Goal: Transaction & Acquisition: Purchase product/service

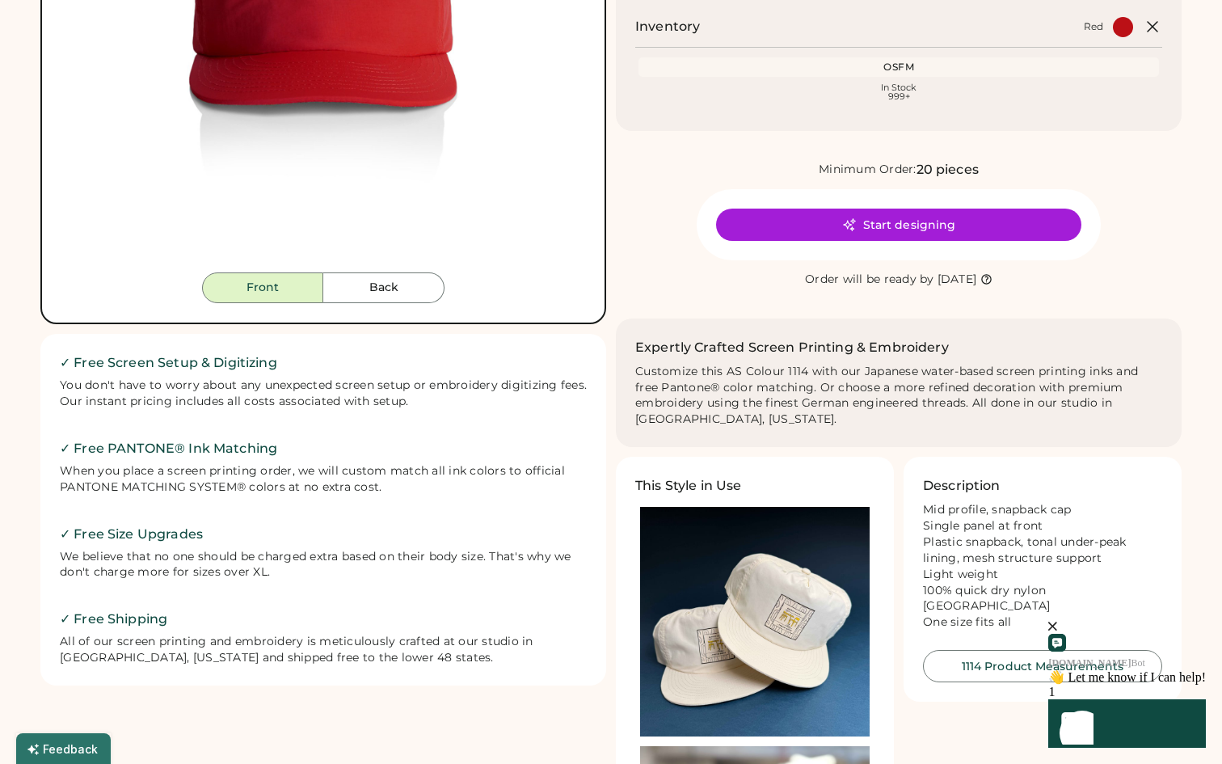
scroll to position [465, 0]
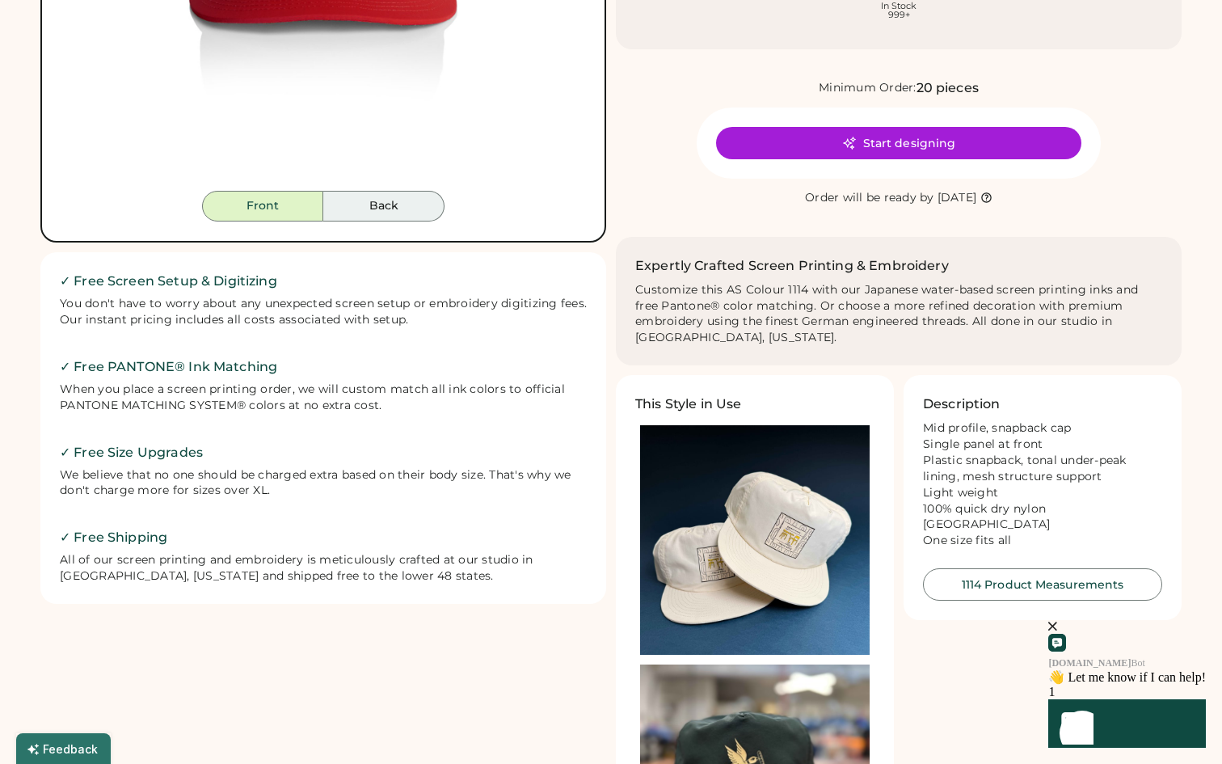
click at [367, 208] on button "Back" at bounding box center [383, 206] width 121 height 31
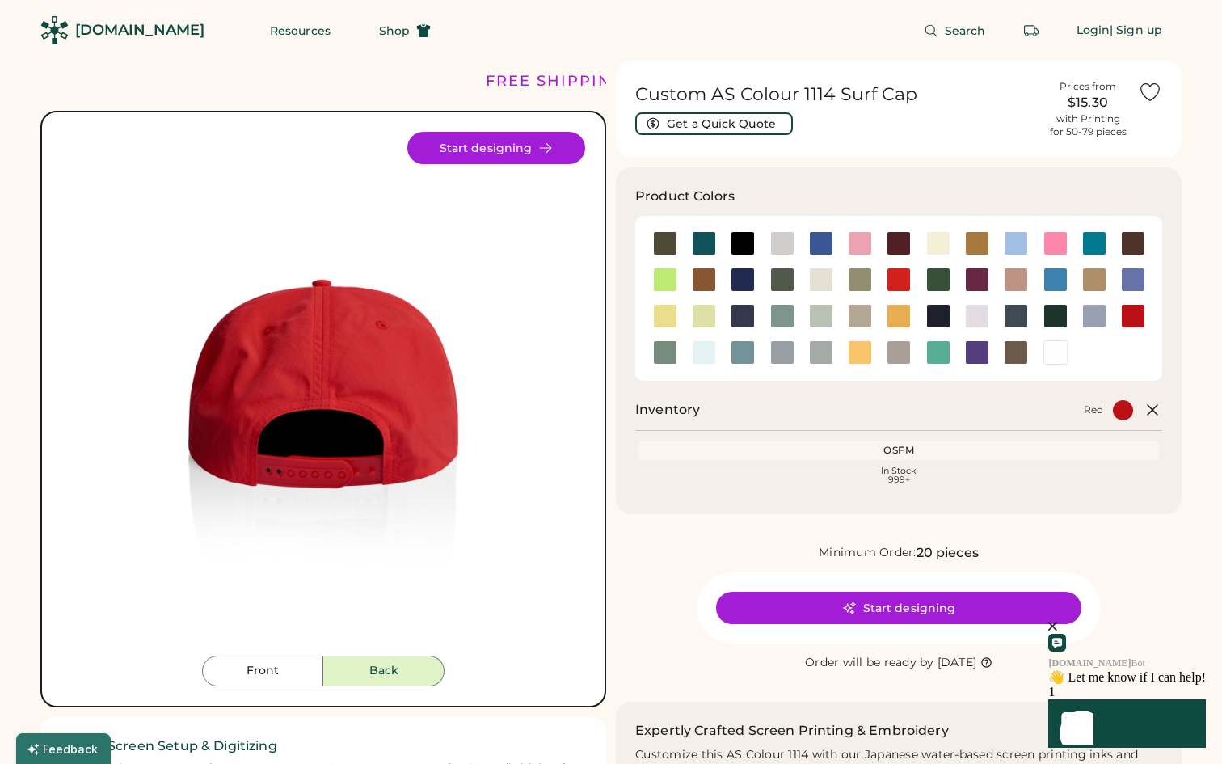
scroll to position [0, 0]
click at [288, 671] on button "Front" at bounding box center [262, 670] width 121 height 31
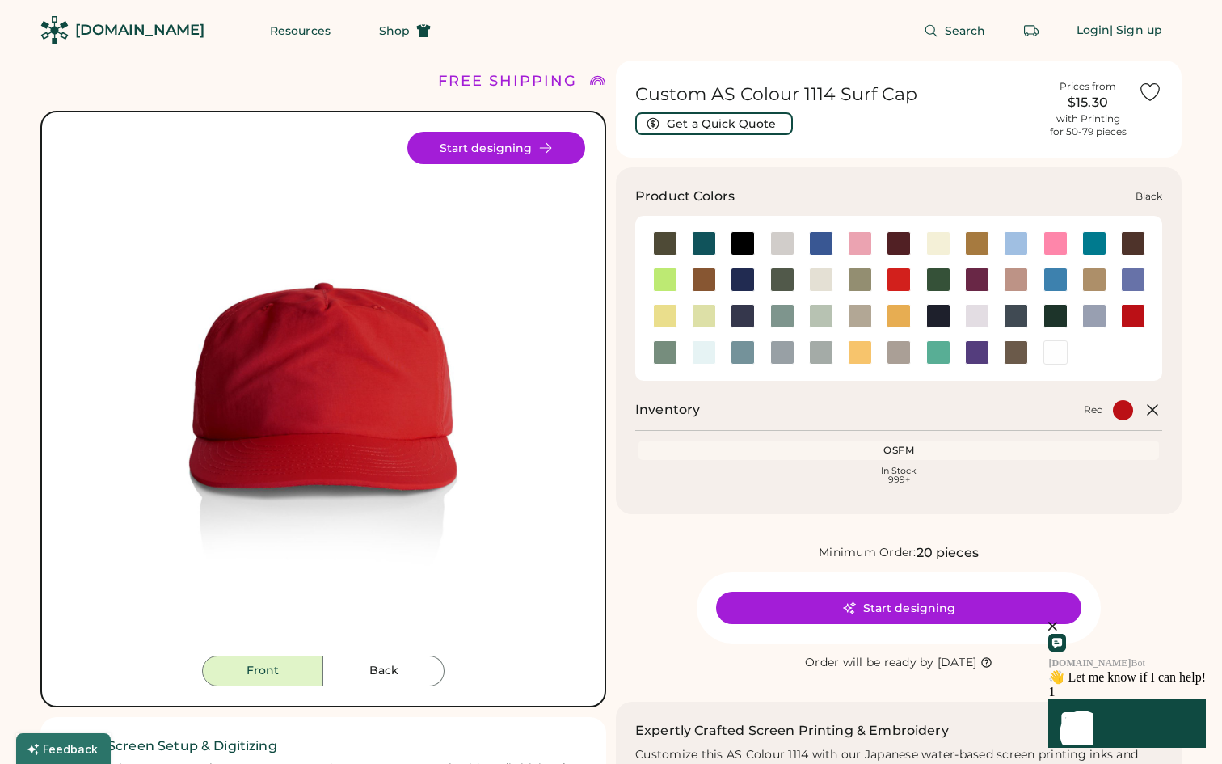
click at [743, 234] on div at bounding box center [742, 243] width 24 height 24
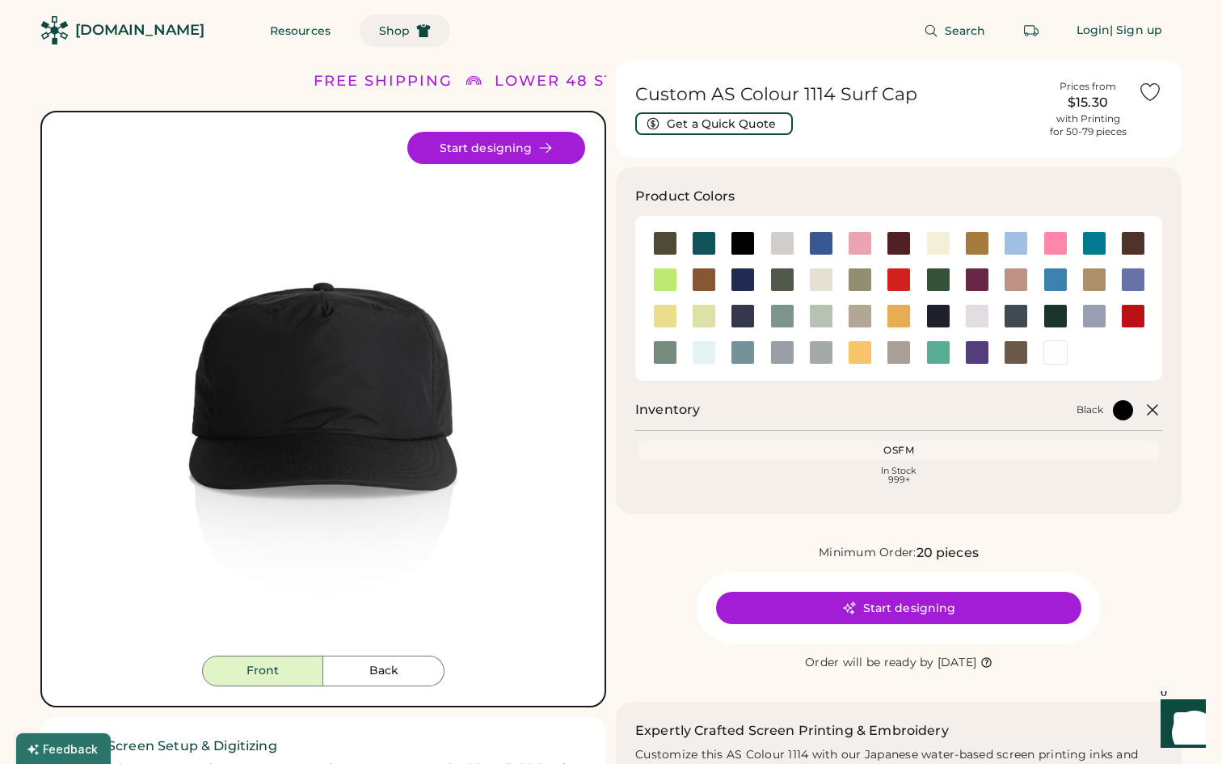
click at [379, 25] on span "Shop" at bounding box center [394, 30] width 31 height 11
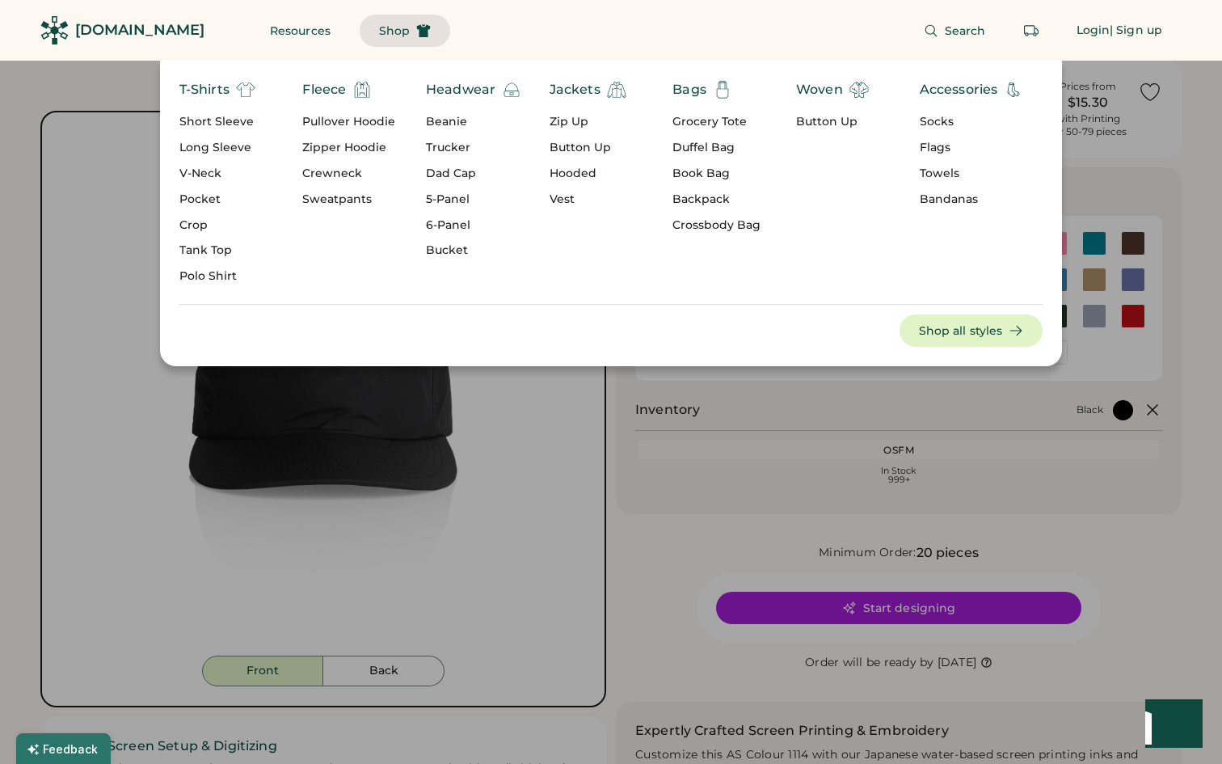
click at [441, 217] on div "6-Panel" at bounding box center [473, 225] width 95 height 16
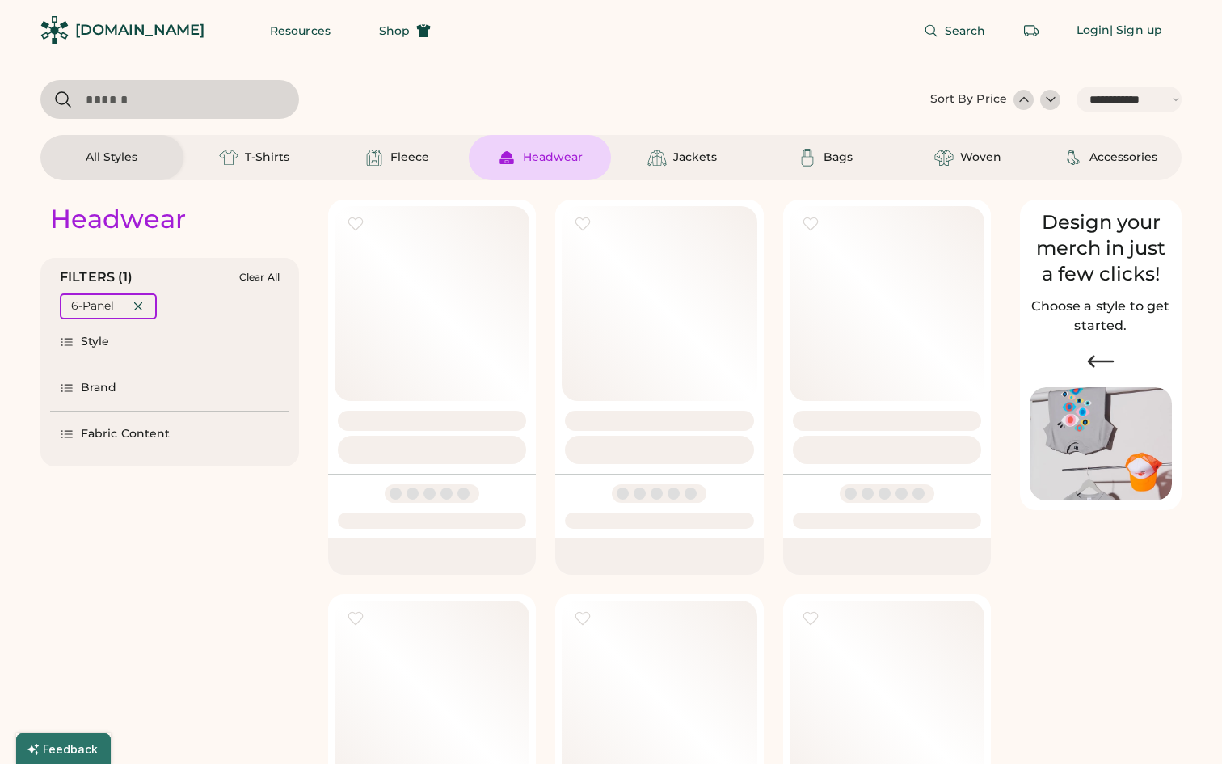
select select "*****"
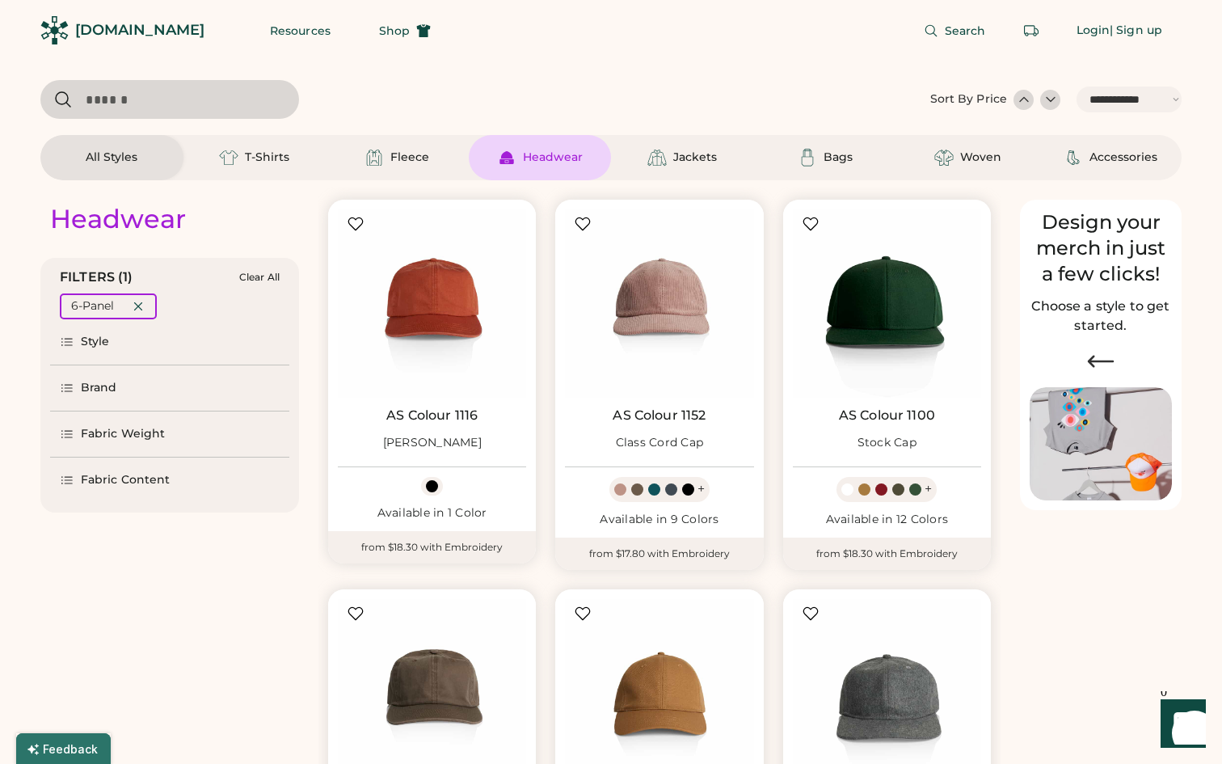
click at [72, 431] on icon at bounding box center [67, 434] width 11 height 6
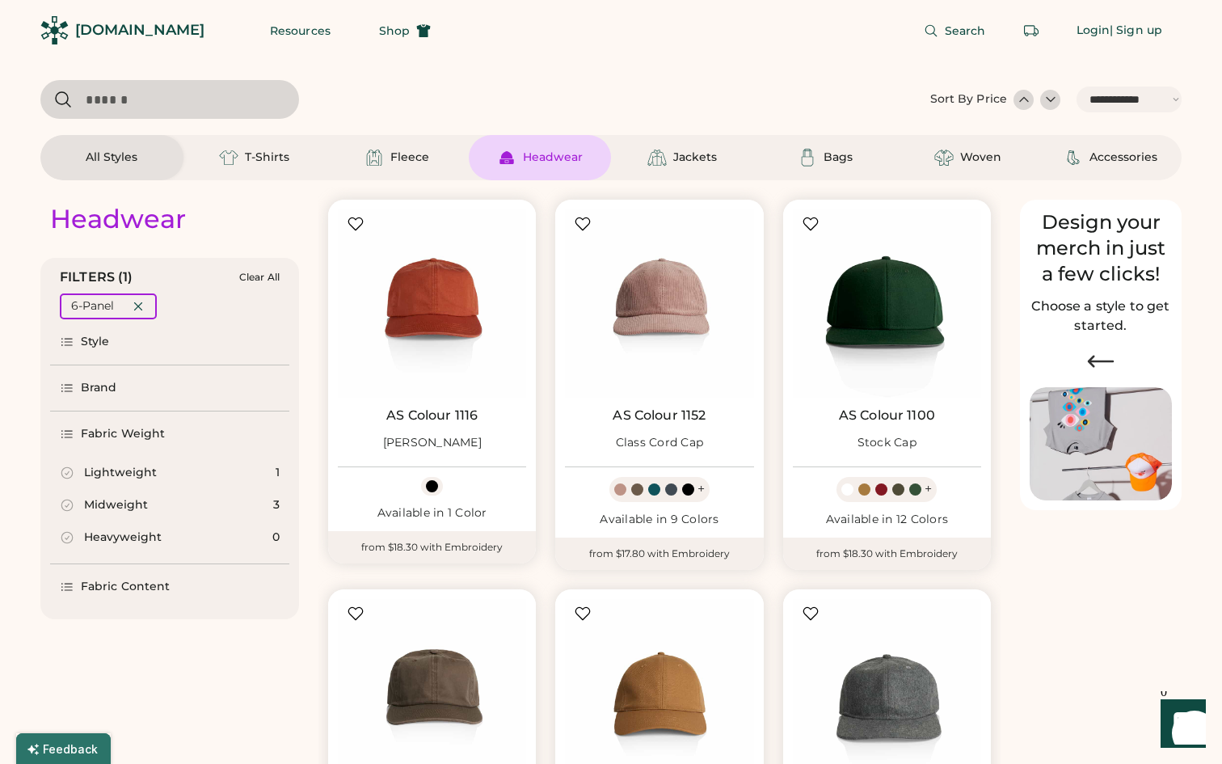
click at [67, 585] on icon at bounding box center [67, 586] width 15 height 15
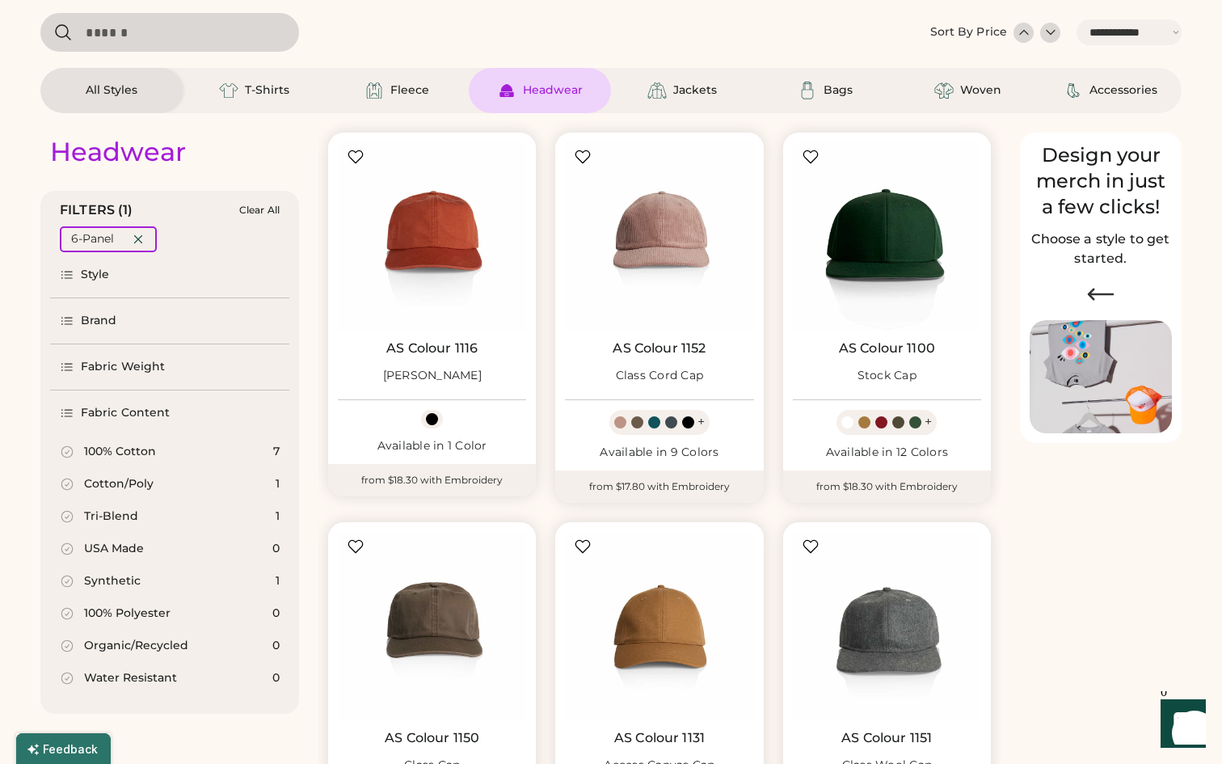
select select "*****"
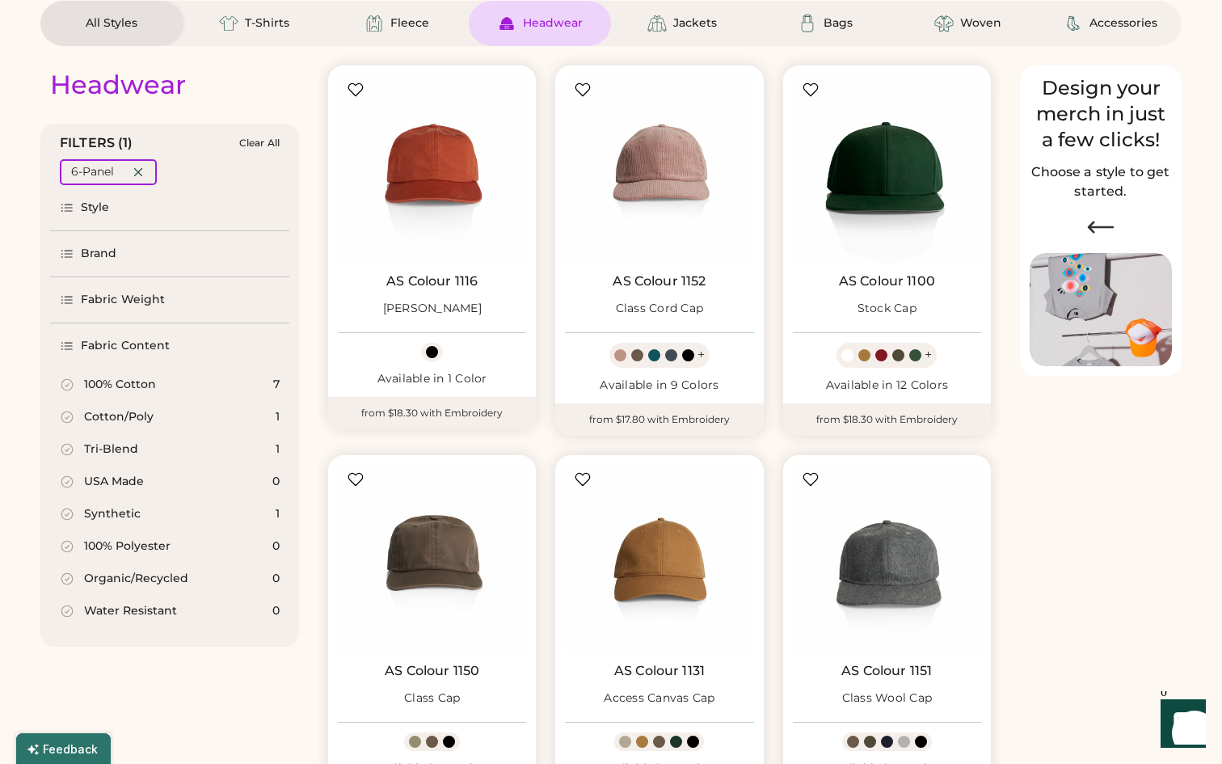
click at [67, 381] on icon at bounding box center [67, 384] width 15 height 15
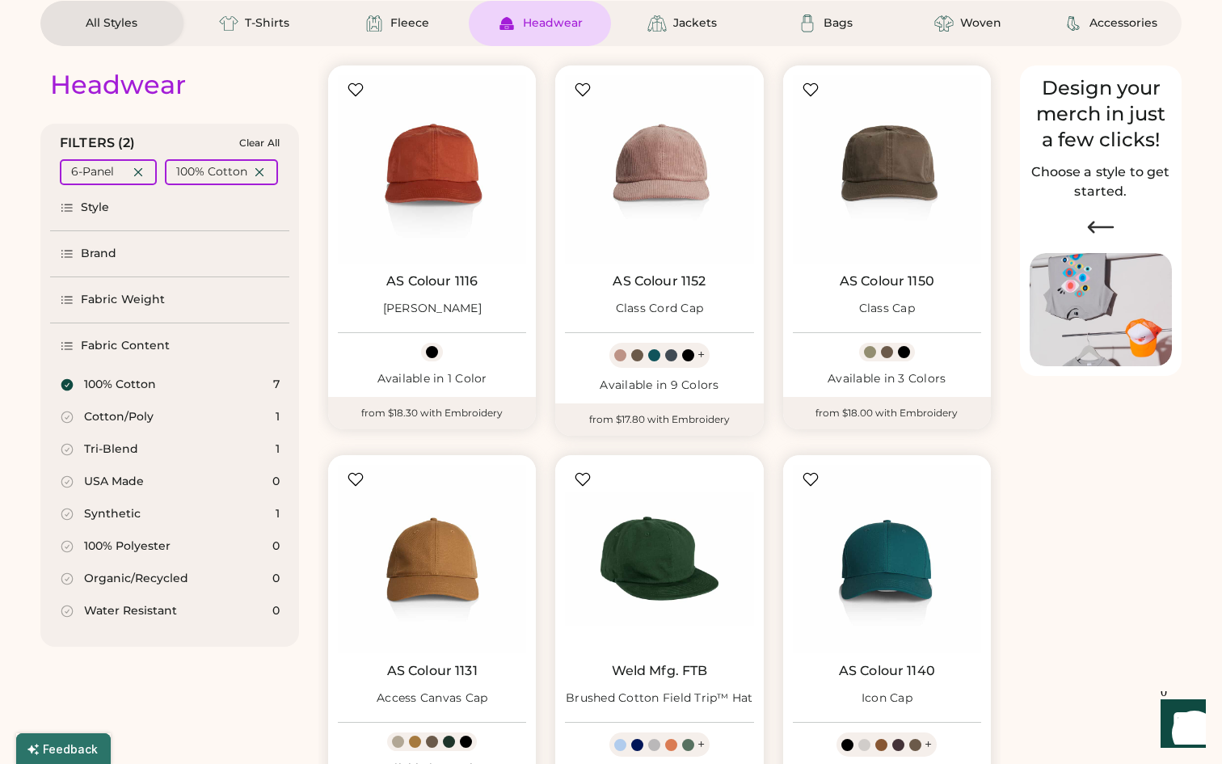
click at [53, 383] on div "100% Cotton 7" at bounding box center [169, 384] width 239 height 32
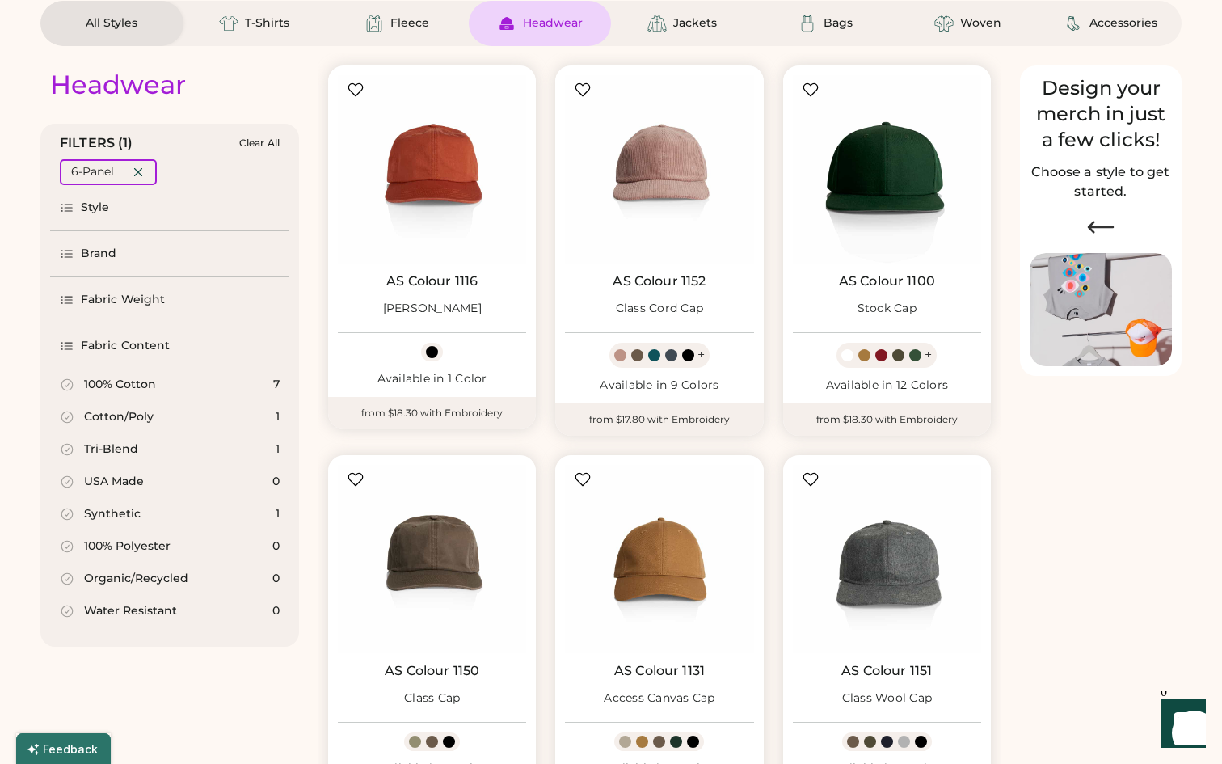
click at [71, 416] on icon at bounding box center [67, 417] width 15 height 15
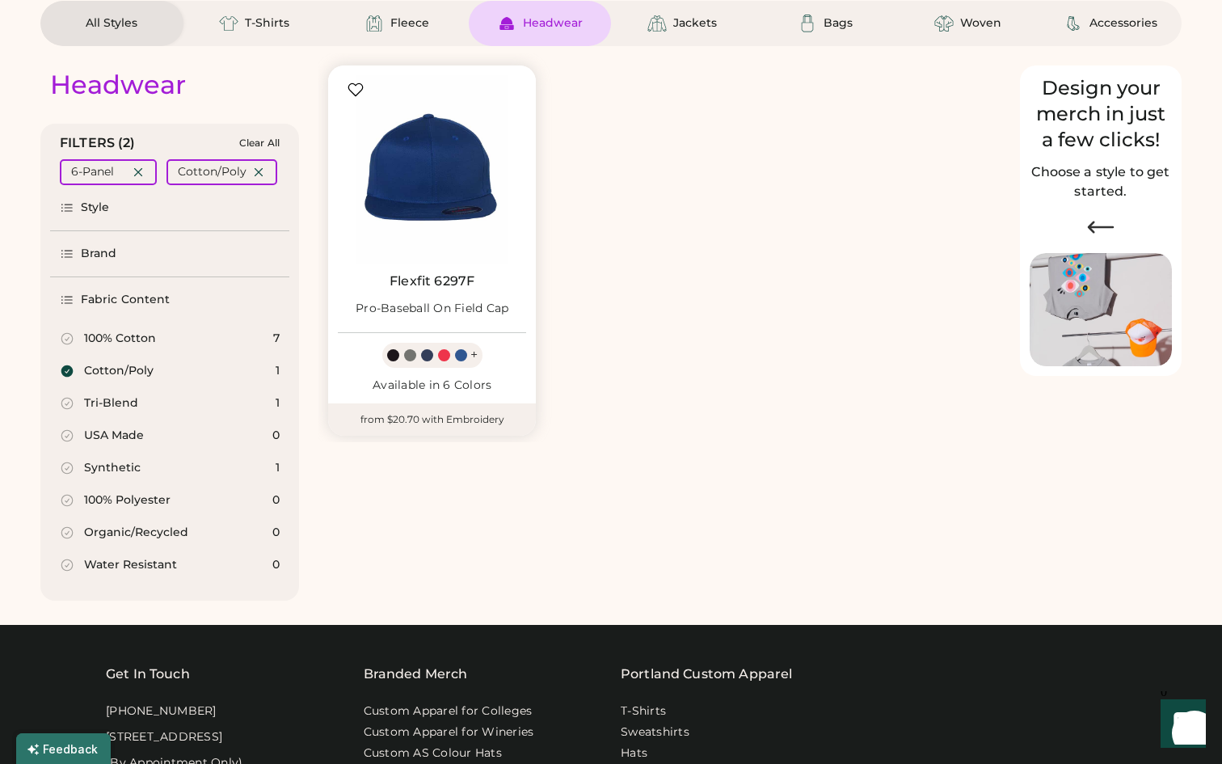
click at [65, 473] on icon at bounding box center [66, 467] width 11 height 11
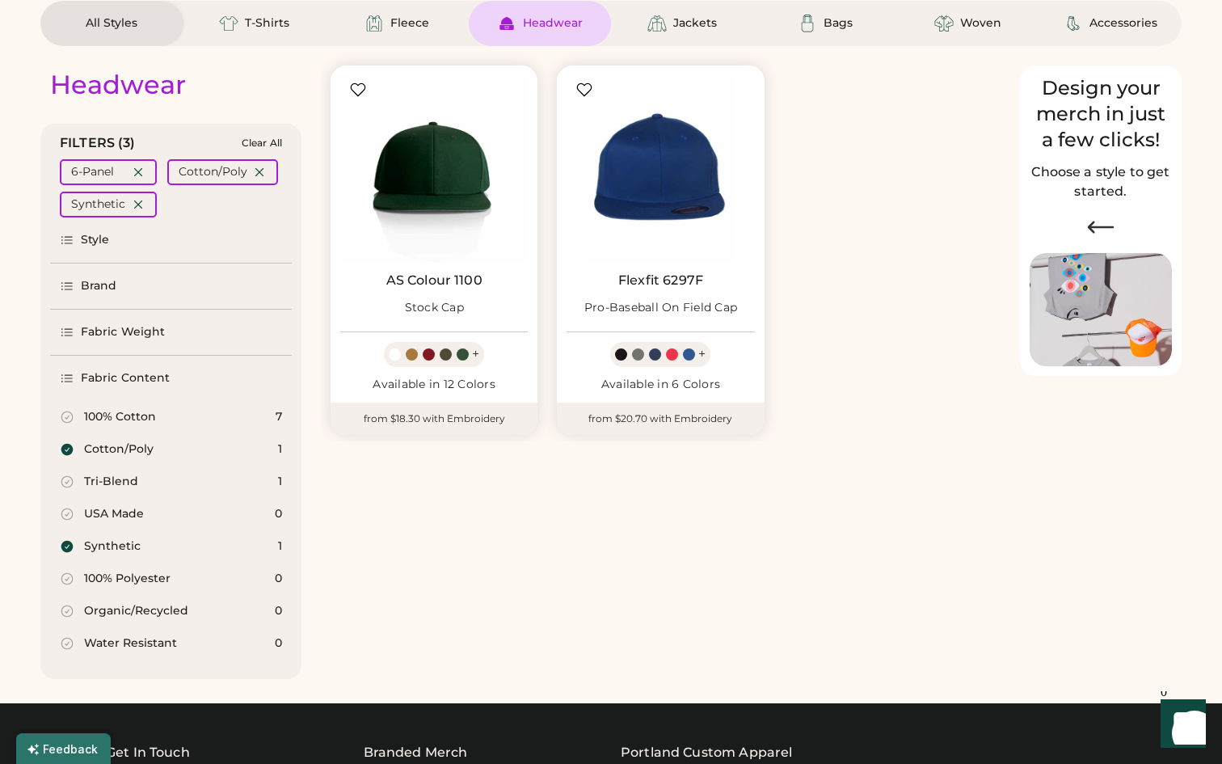
click at [63, 583] on icon at bounding box center [67, 578] width 15 height 15
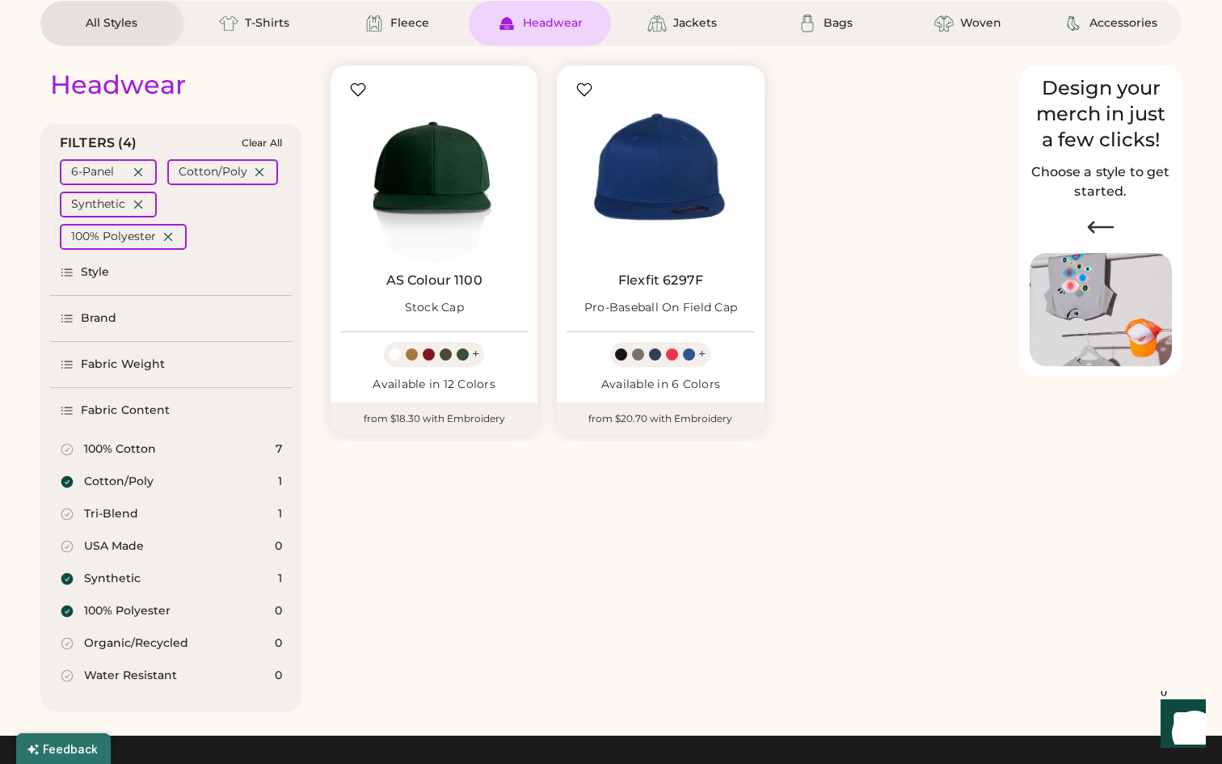
click at [72, 519] on icon at bounding box center [67, 514] width 15 height 15
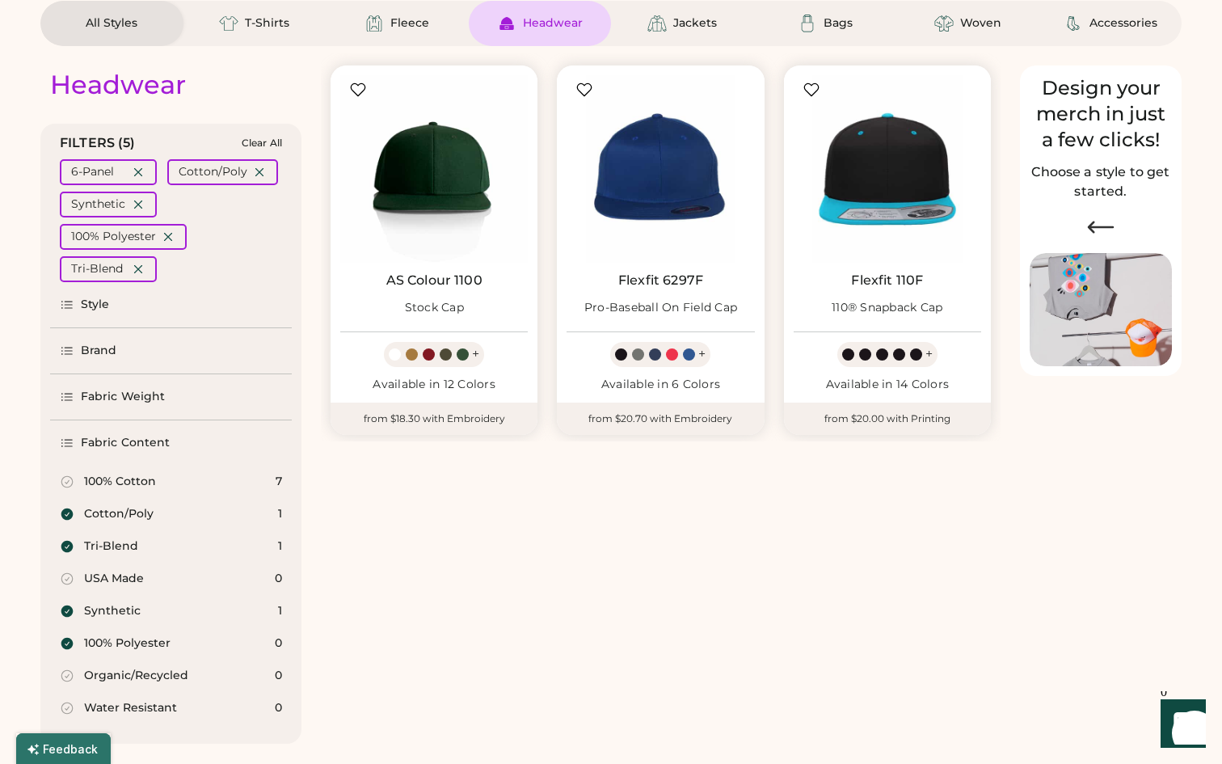
click at [72, 519] on icon at bounding box center [67, 514] width 15 height 15
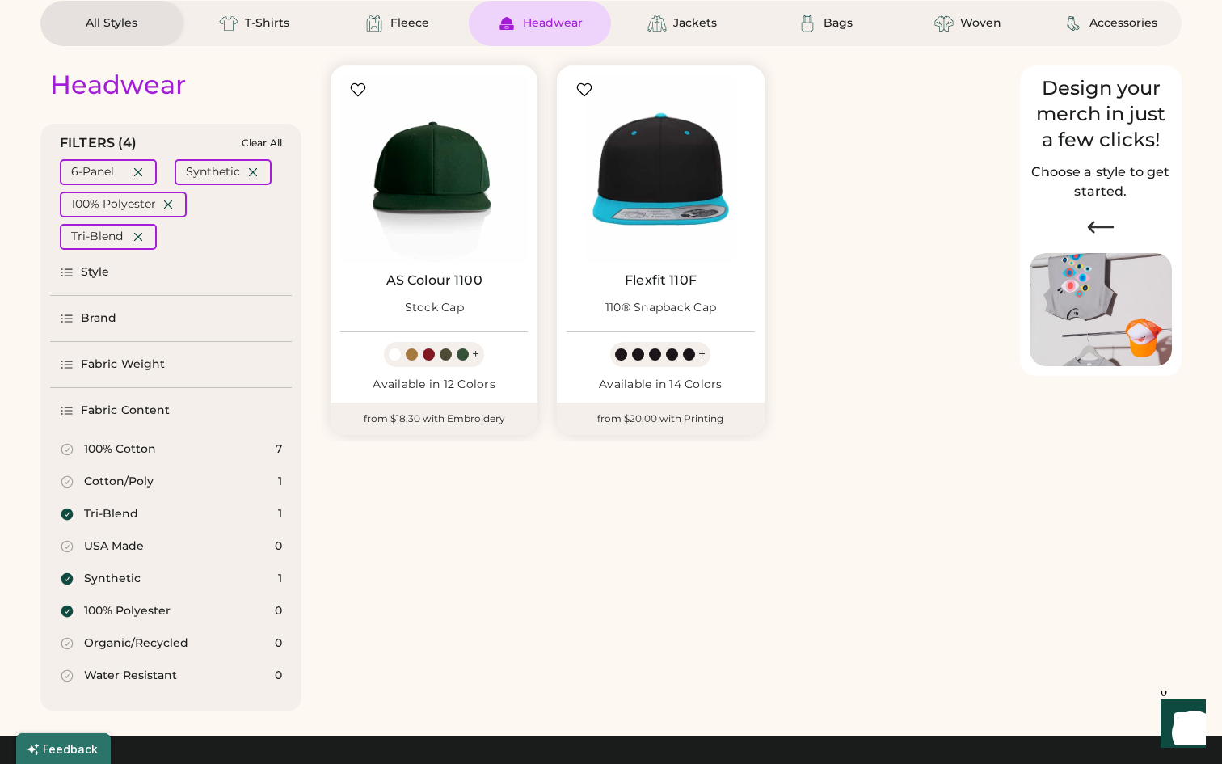
click at [68, 511] on icon at bounding box center [67, 514] width 12 height 12
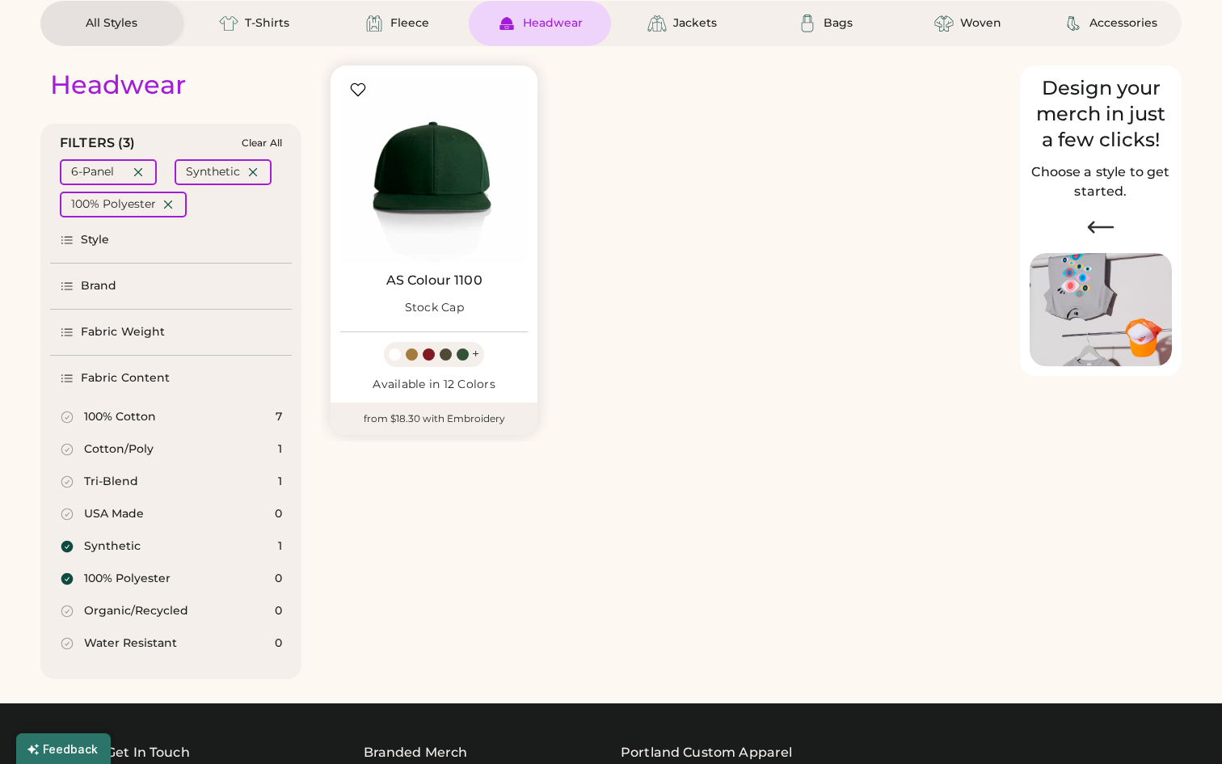
select select "*****"
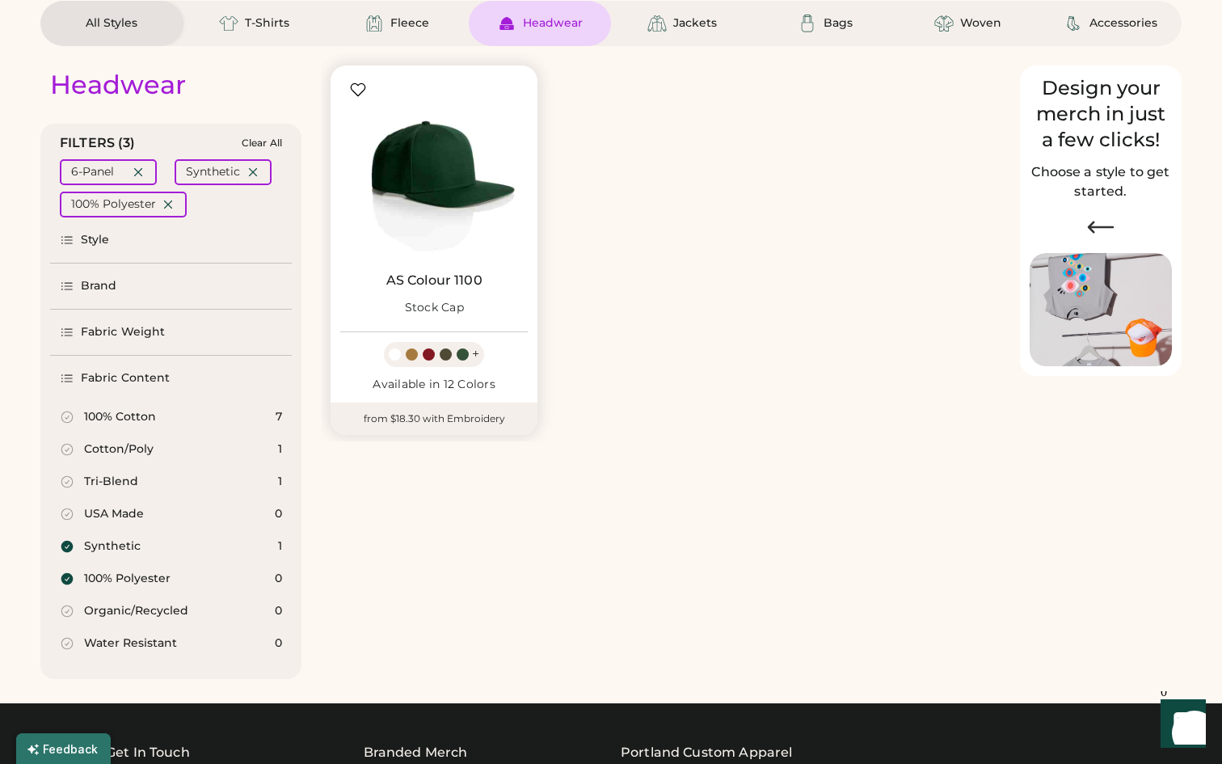
click at [415, 162] on img at bounding box center [433, 168] width 187 height 187
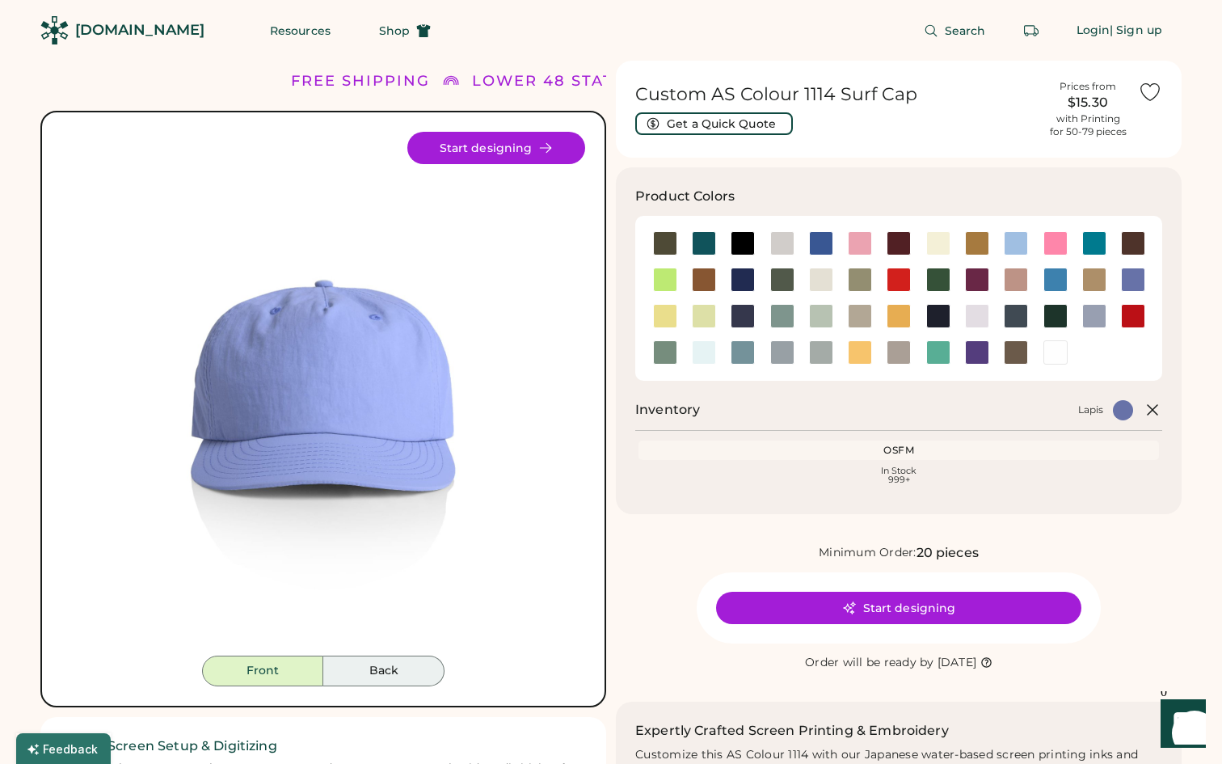
click at [378, 667] on button "Back" at bounding box center [383, 670] width 121 height 31
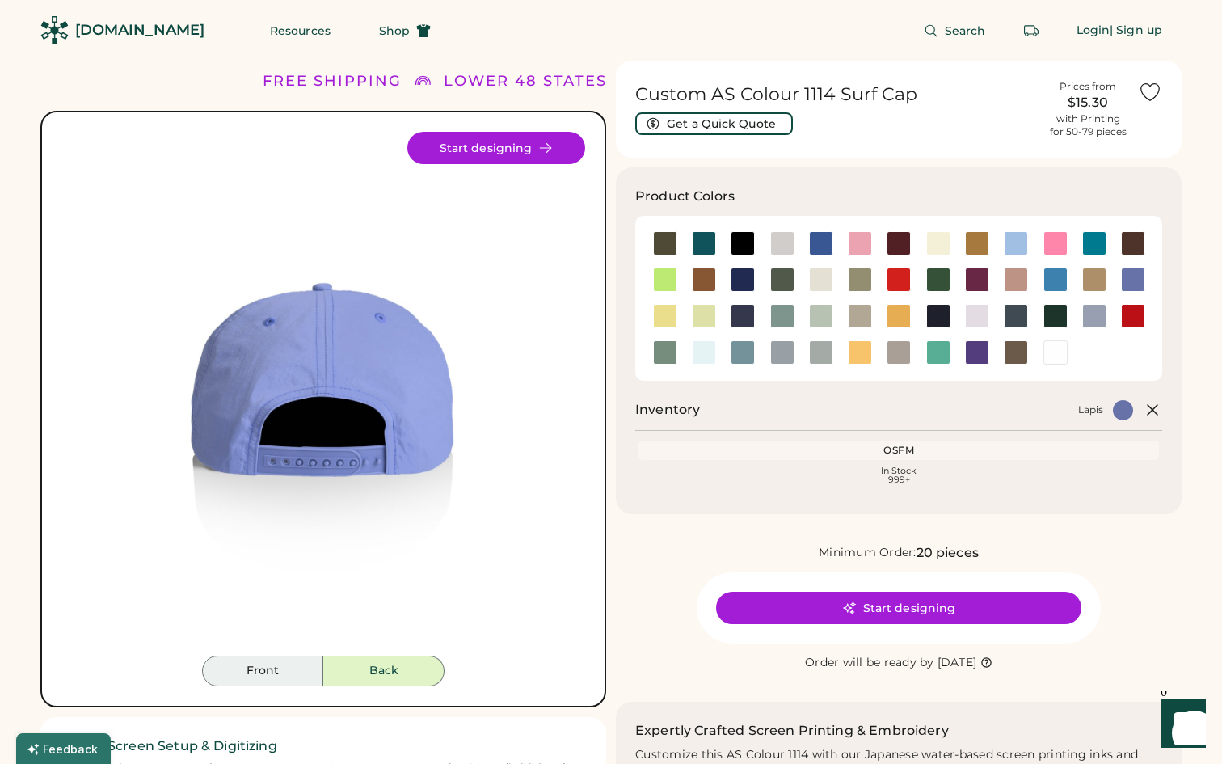
click at [257, 676] on button "Front" at bounding box center [262, 670] width 121 height 31
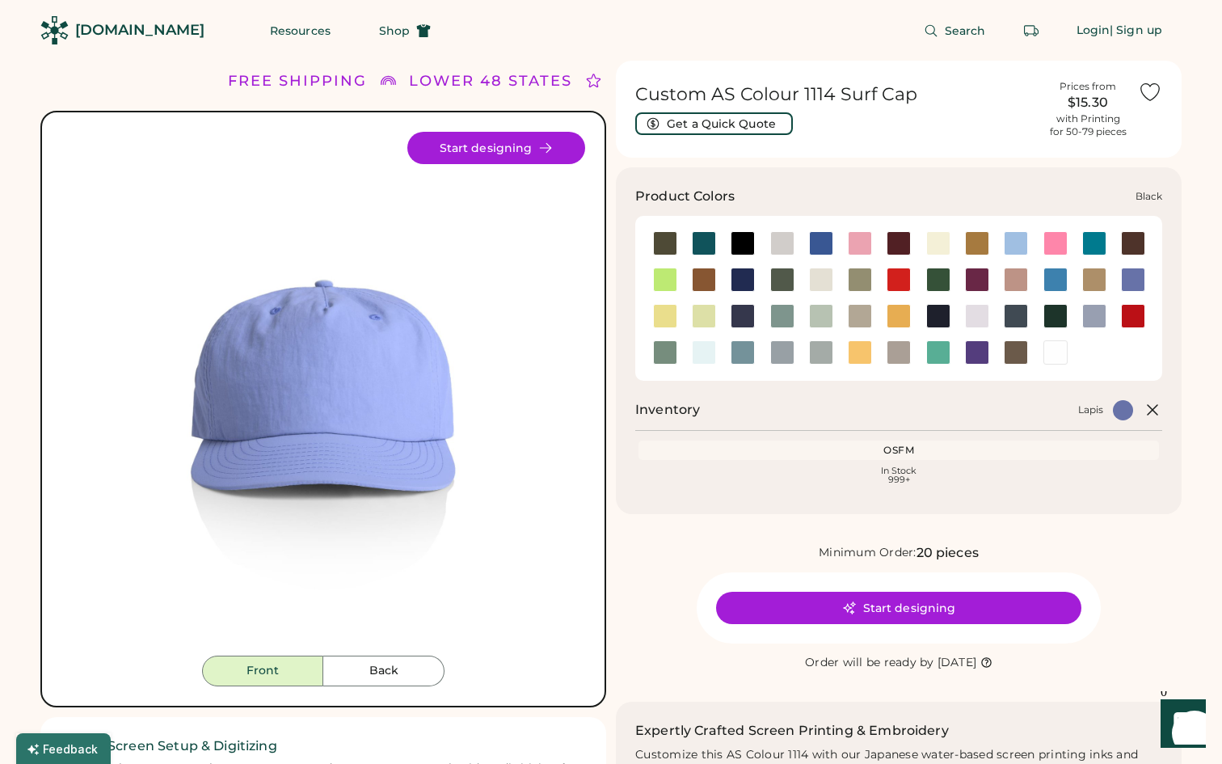
click at [744, 245] on div at bounding box center [742, 243] width 24 height 24
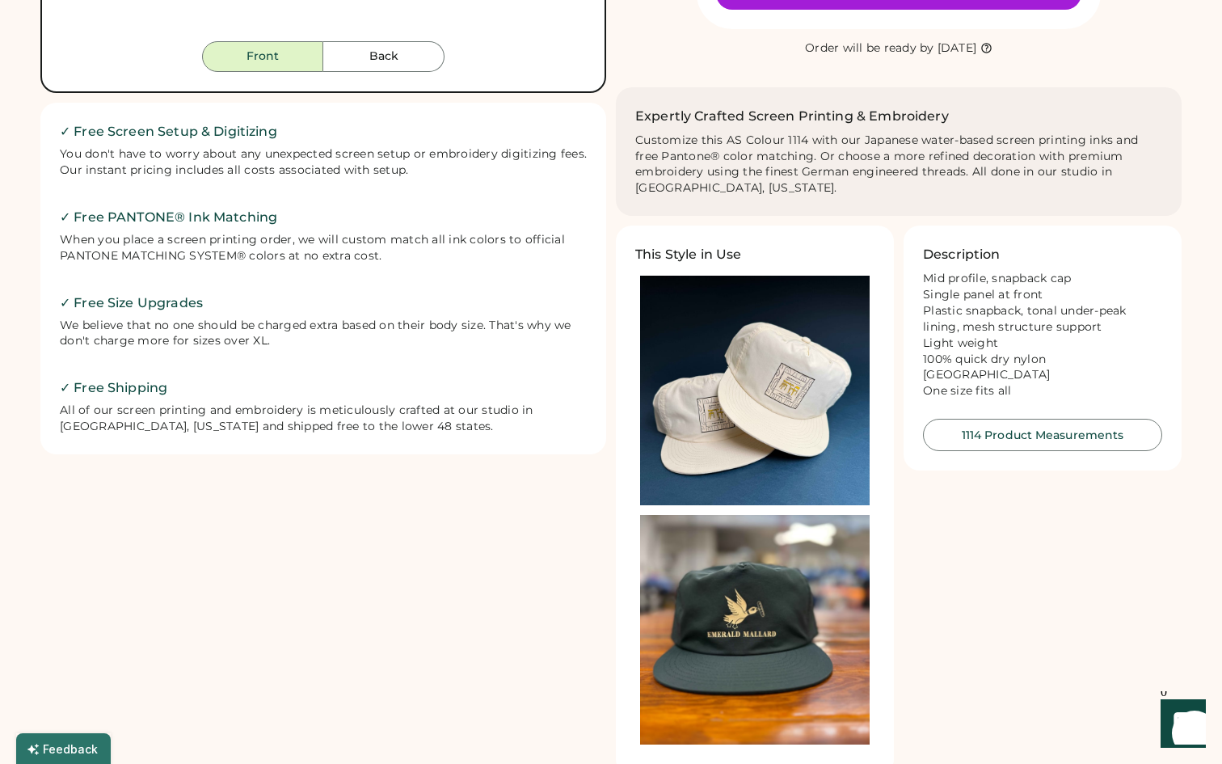
scroll to position [636, 0]
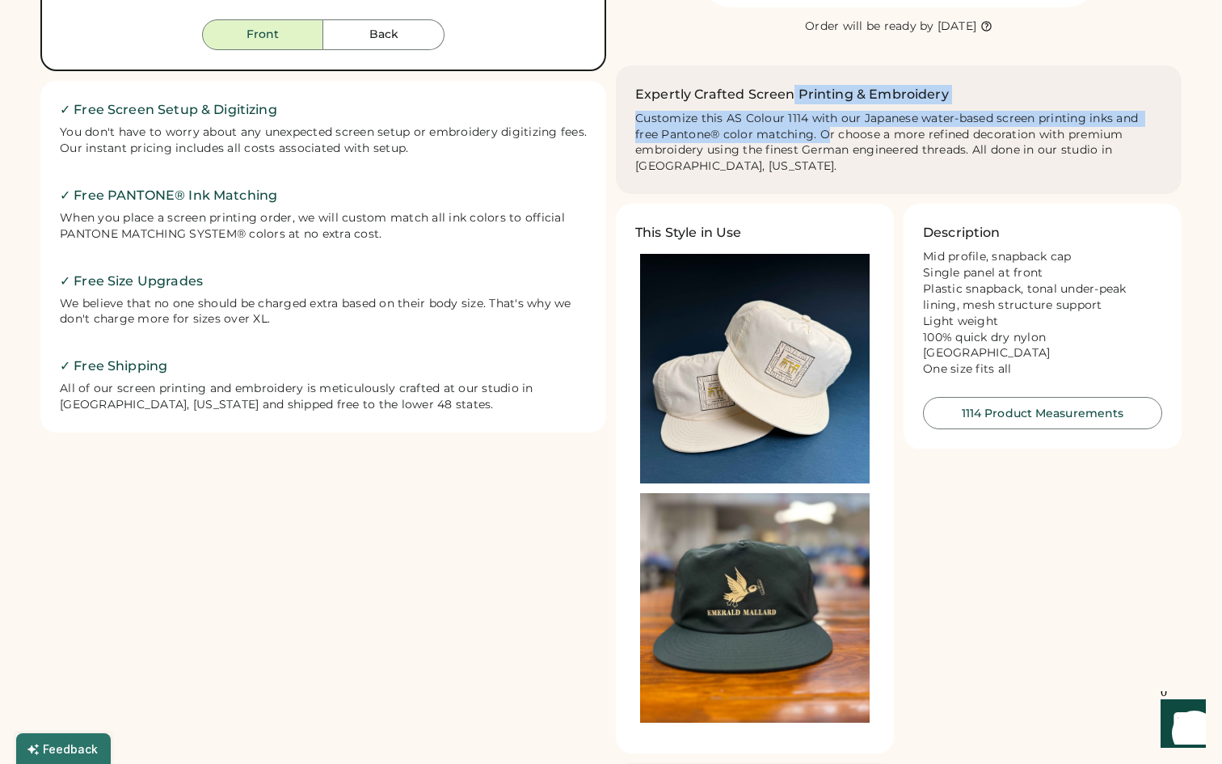
drag, startPoint x: 793, startPoint y: 86, endPoint x: 830, endPoint y: 141, distance: 66.3
click at [830, 140] on div "Expertly Crafted Screen Printing & Embroidery Customize this AS Colour 1114 wit…" at bounding box center [898, 130] width 527 height 90
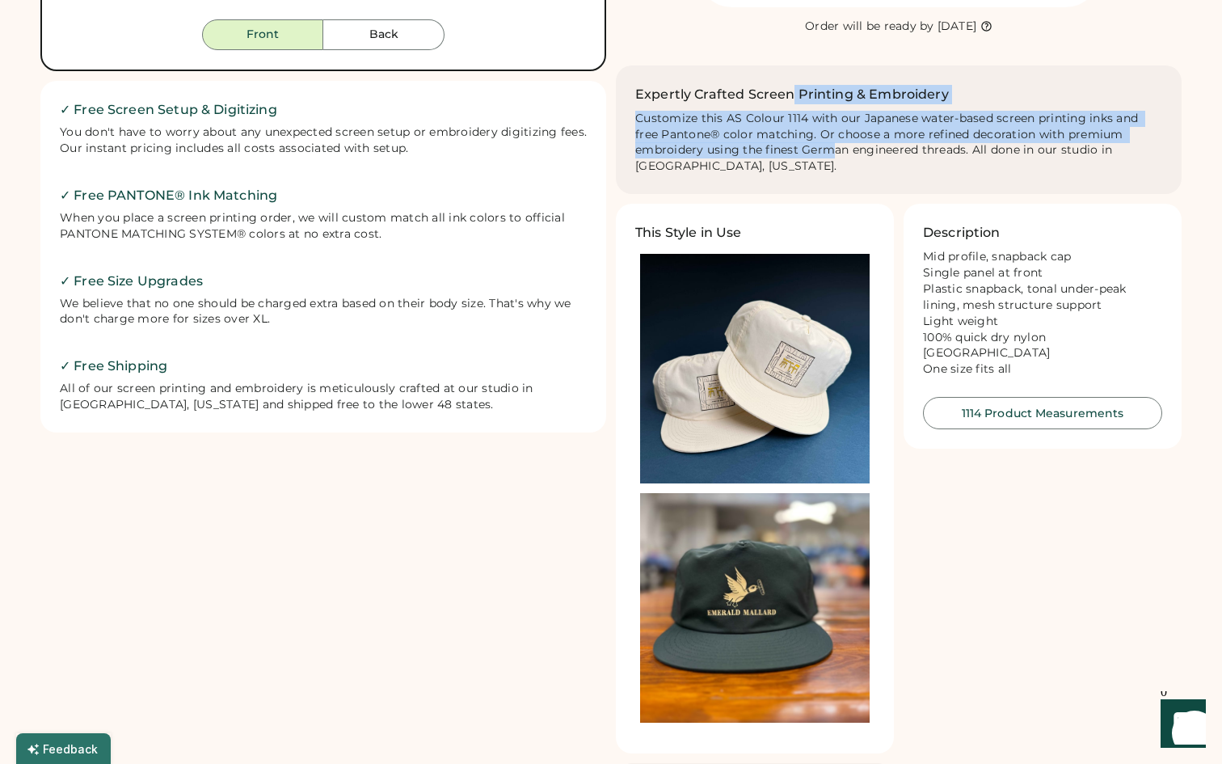
click at [830, 141] on div "Customize this AS Colour 1114 with our Japanese water-based screen printing ink…" at bounding box center [898, 143] width 527 height 65
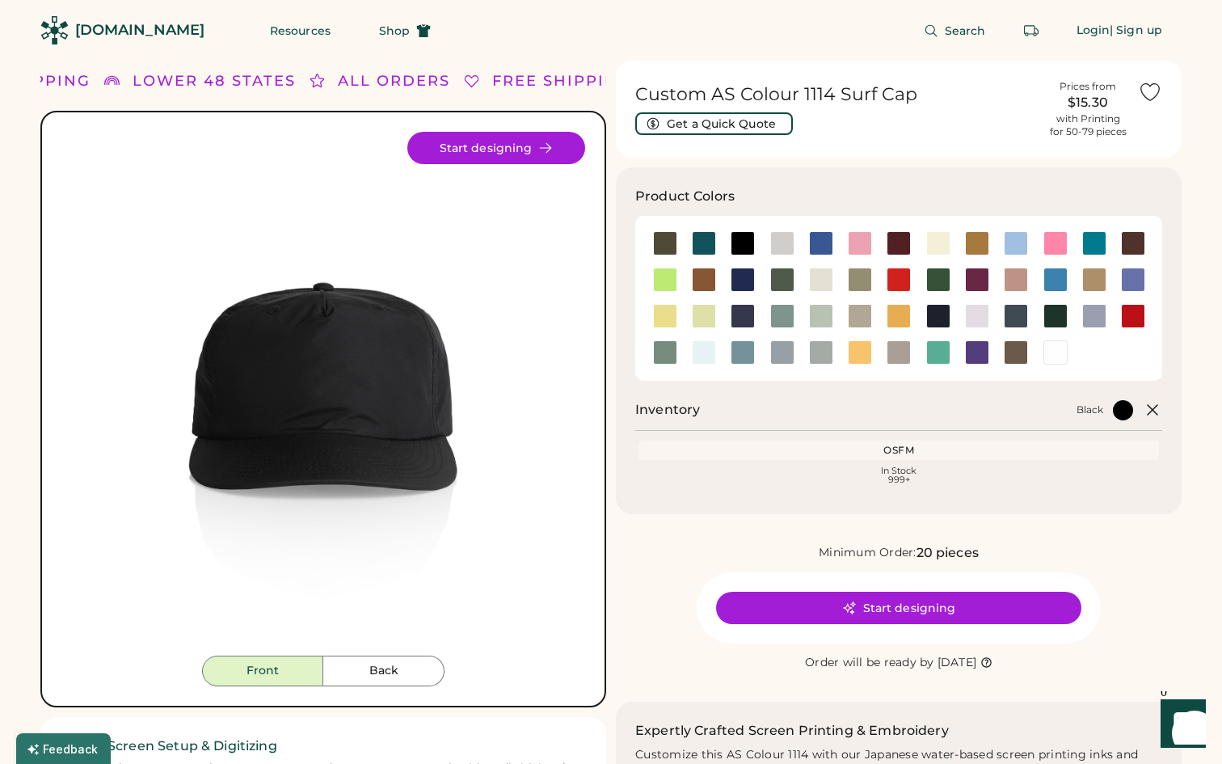
scroll to position [0, 0]
